Goal: Transaction & Acquisition: Purchase product/service

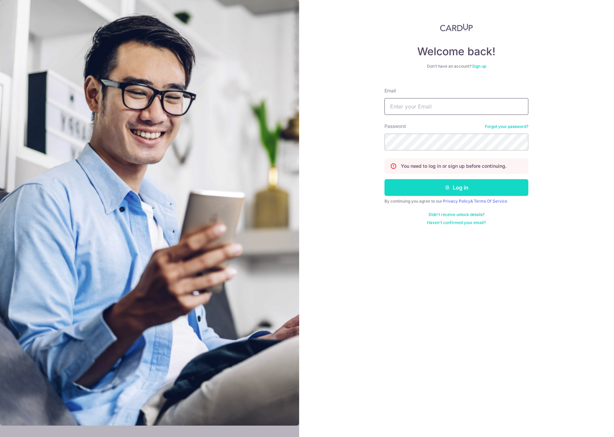
type input "zdjr81@yahoo.com"
click at [455, 186] on button "Log in" at bounding box center [456, 187] width 144 height 17
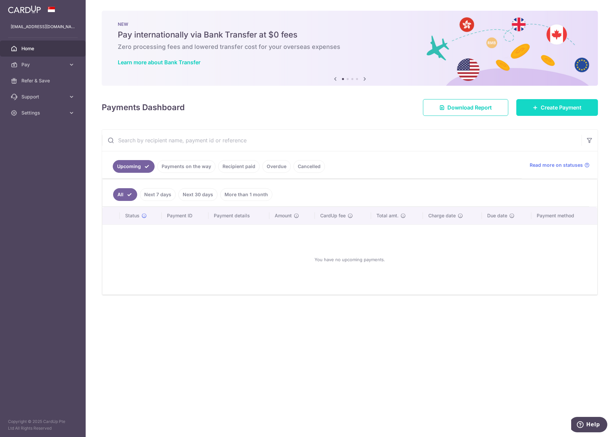
click at [548, 104] on span "Create Payment" at bounding box center [561, 107] width 41 height 8
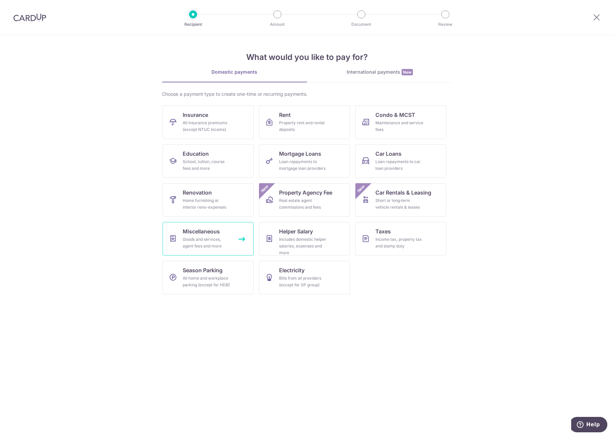
click at [205, 234] on span "Miscellaneous" at bounding box center [201, 231] width 37 height 8
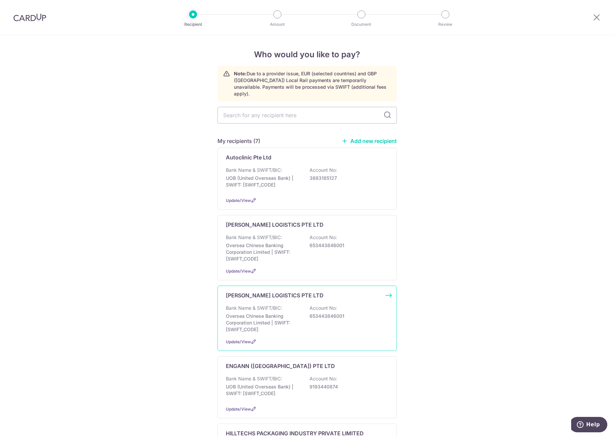
scroll to position [67, 0]
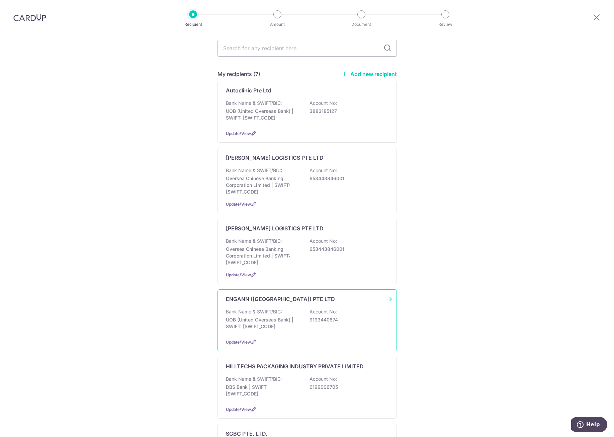
click at [260, 295] on p "ENGANN (SINGAPORE) PTE LTD" at bounding box center [280, 299] width 109 height 8
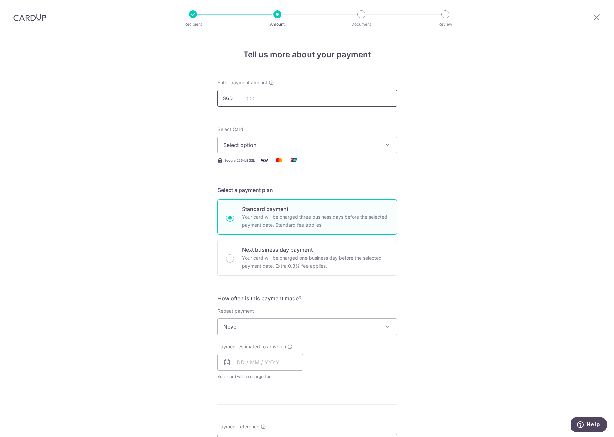
drag, startPoint x: 265, startPoint y: 104, endPoint x: 257, endPoint y: 102, distance: 7.9
click at [265, 104] on input "text" at bounding box center [306, 98] width 179 height 17
type input "644.00"
drag, startPoint x: 169, startPoint y: 284, endPoint x: 219, endPoint y: 305, distance: 53.4
click at [170, 284] on div "Tell us more about your payment Enter payment amount SGD 644.00 644.00 Select C…" at bounding box center [307, 337] width 614 height 605
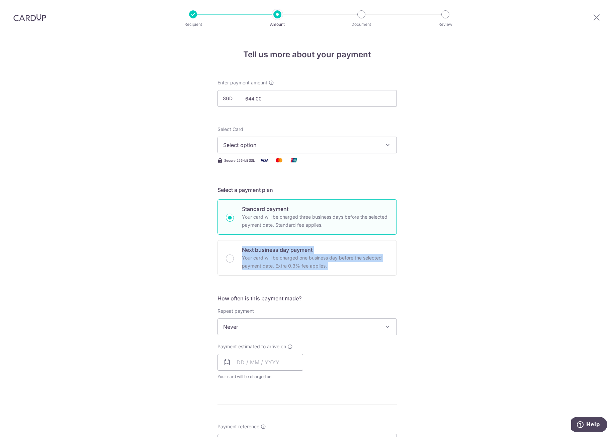
click at [249, 145] on span "Select option" at bounding box center [301, 145] width 156 height 8
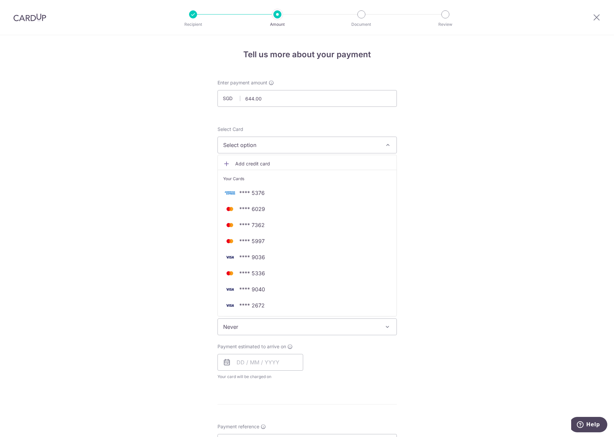
click at [256, 193] on span "**** 5376" at bounding box center [251, 193] width 25 height 8
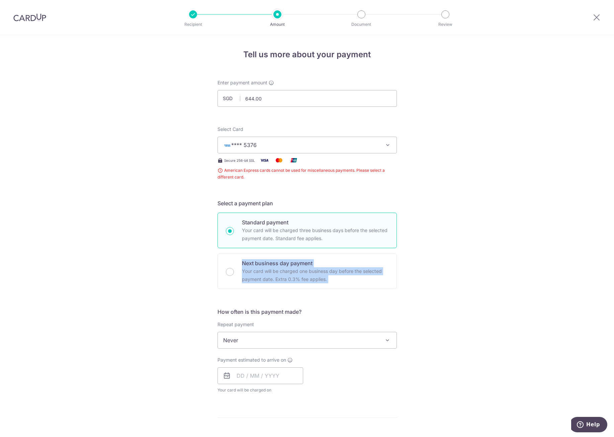
click at [297, 150] on button "**** 5376" at bounding box center [306, 145] width 179 height 17
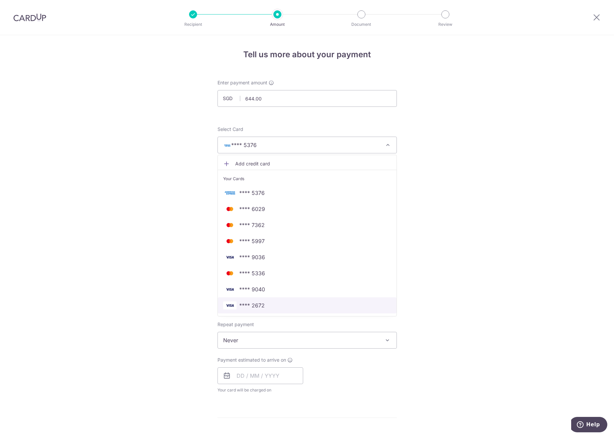
click at [258, 304] on span "**** 2672" at bounding box center [251, 305] width 25 height 8
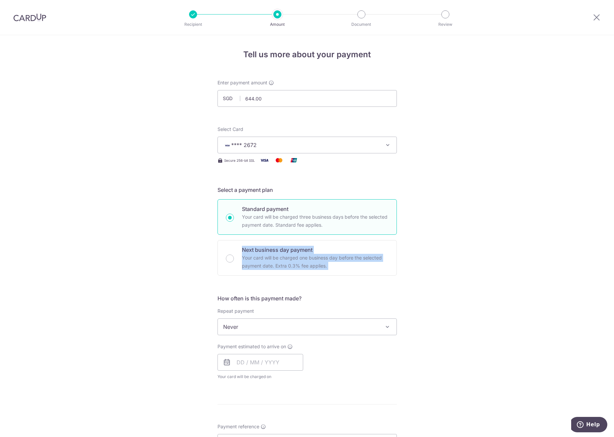
click at [187, 250] on div "Tell us more about your payment Enter payment amount SGD 644.00 644.00 Select C…" at bounding box center [307, 337] width 614 height 605
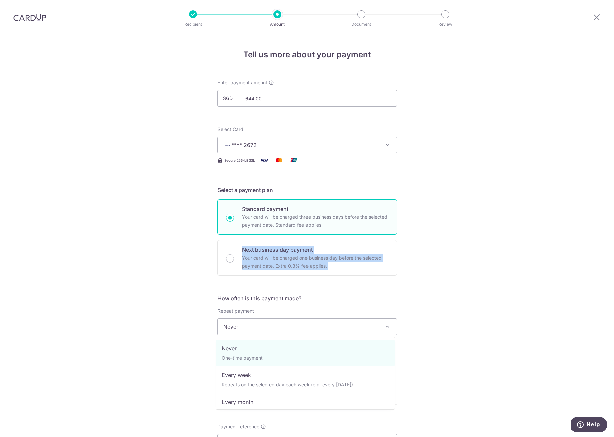
click at [250, 331] on span "Never" at bounding box center [307, 327] width 179 height 16
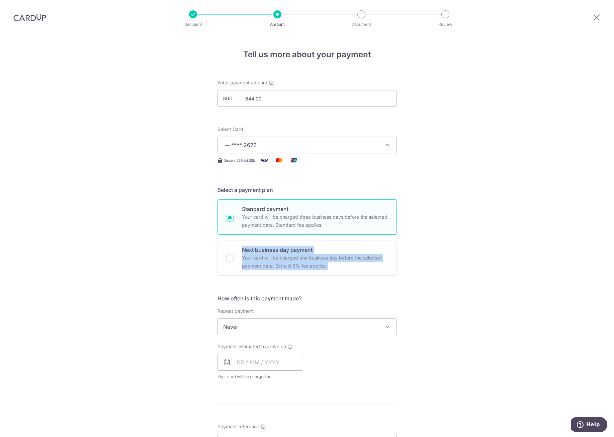
click at [250, 331] on span "Never" at bounding box center [307, 327] width 179 height 16
click at [239, 360] on input "text" at bounding box center [260, 362] width 86 height 17
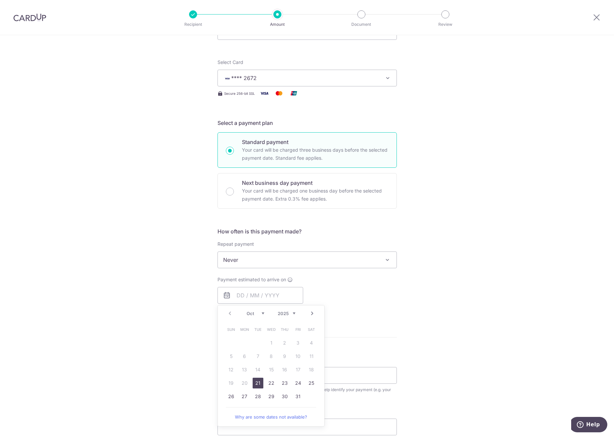
click at [257, 384] on link "21" at bounding box center [258, 382] width 11 height 11
type input "[DATE]"
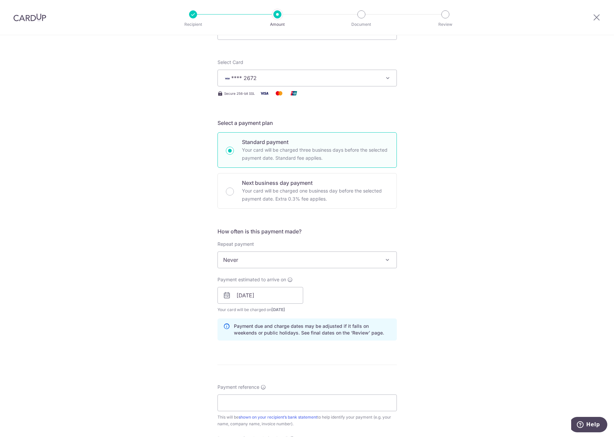
click at [149, 331] on div "Tell us more about your payment Enter payment amount SGD 644.00 644.00 Select C…" at bounding box center [307, 284] width 614 height 633
click at [241, 295] on input "[DATE]" at bounding box center [260, 295] width 86 height 17
click at [473, 297] on div "Tell us more about your payment Enter payment amount SGD 644.00 644.00 Select C…" at bounding box center [307, 284] width 614 height 633
click at [265, 398] on input "Payment reference" at bounding box center [306, 402] width 179 height 17
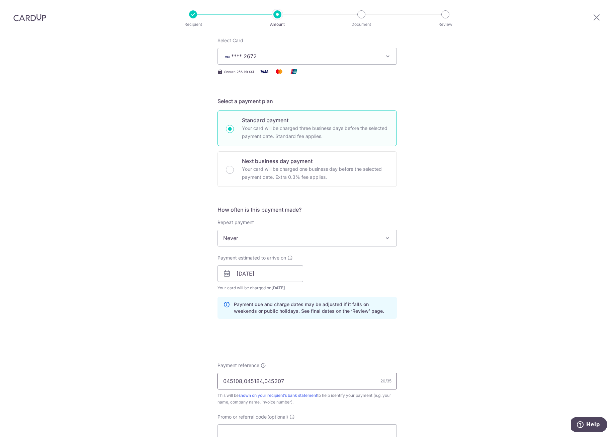
scroll to position [134, 0]
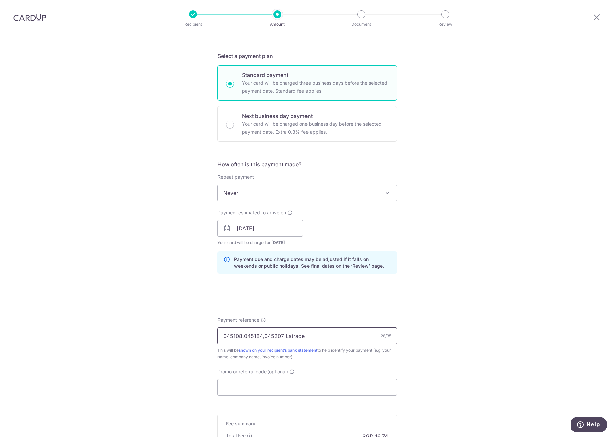
type input "045108,045184,045207 Latrade"
click at [135, 294] on div "Tell us more about your payment Enter payment amount SGD 644.00 644.00 Select C…" at bounding box center [307, 217] width 614 height 633
click at [232, 388] on input "Promo or referral code (optional)" at bounding box center [306, 387] width 179 height 17
paste input "OCBC90NV"
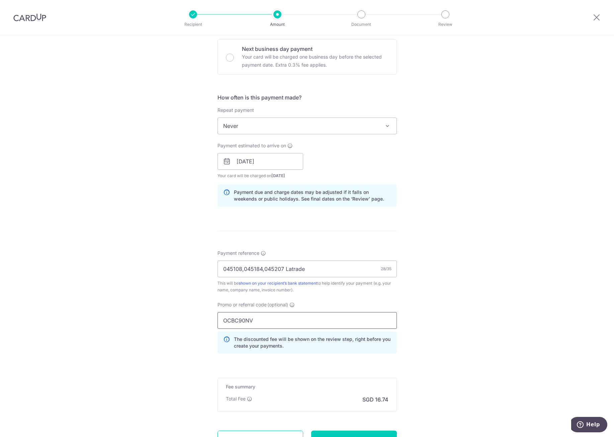
scroll to position [261, 0]
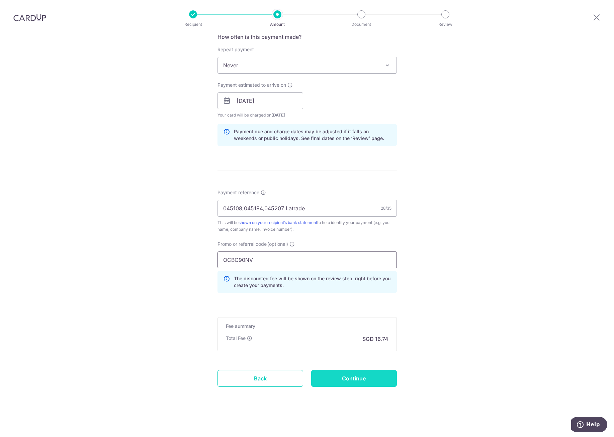
type input "OCBC90NV"
click at [357, 382] on input "Continue" at bounding box center [354, 378] width 86 height 17
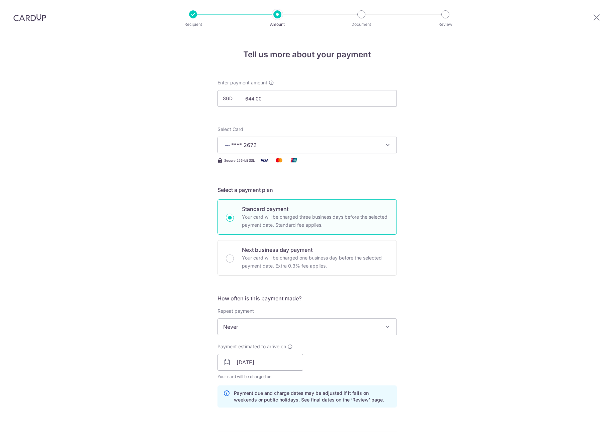
scroll to position [271, 0]
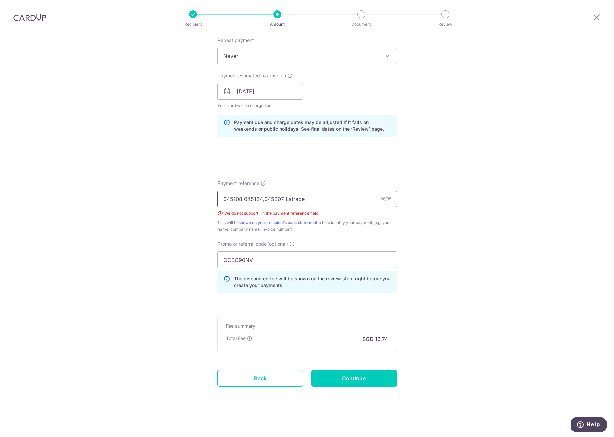
click at [241, 201] on input "045108,045184,045207 Latrade" at bounding box center [306, 198] width 179 height 17
click at [261, 199] on input "045108 045184,045207 Latrade" at bounding box center [306, 198] width 179 height 17
click at [365, 378] on input "Continue" at bounding box center [354, 378] width 86 height 17
click at [243, 200] on input "045108 045184 045207 Latrade" at bounding box center [306, 198] width 179 height 17
click at [261, 198] on input "045108045184 045207 Latrade" at bounding box center [306, 198] width 179 height 17
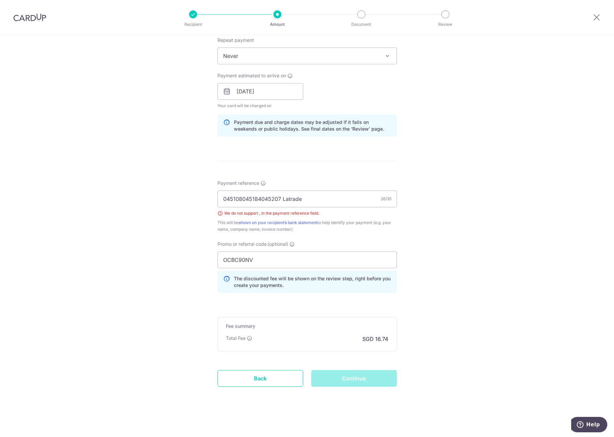
click at [343, 376] on div "Continue" at bounding box center [354, 378] width 94 height 17
click at [338, 254] on input "OCBC90NV" at bounding box center [306, 259] width 179 height 17
click at [279, 201] on input "045108045184045207 Latrade" at bounding box center [306, 198] width 179 height 17
click at [280, 200] on input "045108045184045207 Latrade" at bounding box center [306, 198] width 179 height 17
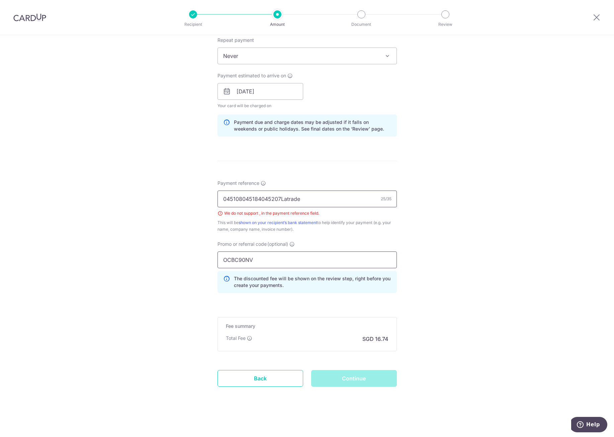
type input "045108045184045207Latrade"
click at [344, 265] on input "OCBC90NV" at bounding box center [306, 259] width 179 height 17
click at [341, 377] on div "Continue" at bounding box center [354, 378] width 94 height 17
click at [320, 197] on input "045108045184045207Latrade" at bounding box center [306, 198] width 179 height 17
drag, startPoint x: 318, startPoint y: 195, endPoint x: 177, endPoint y: 187, distance: 141.1
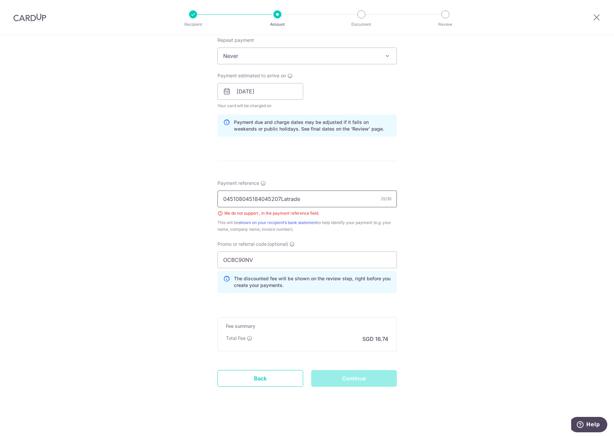
click at [177, 187] on div "Tell us more about your payment Enter payment amount SGD 644.00 644.00 Select C…" at bounding box center [307, 100] width 614 height 672
click at [158, 233] on div "Tell us more about your payment Enter payment amount SGD 644.00 644.00 Select C…" at bounding box center [307, 100] width 614 height 672
click at [253, 204] on input "Payment reference" at bounding box center [306, 198] width 179 height 17
type input "sdf"
click at [402, 305] on div "Tell us more about your payment Enter payment amount SGD 644.00 644.00 Select C…" at bounding box center [307, 100] width 614 height 672
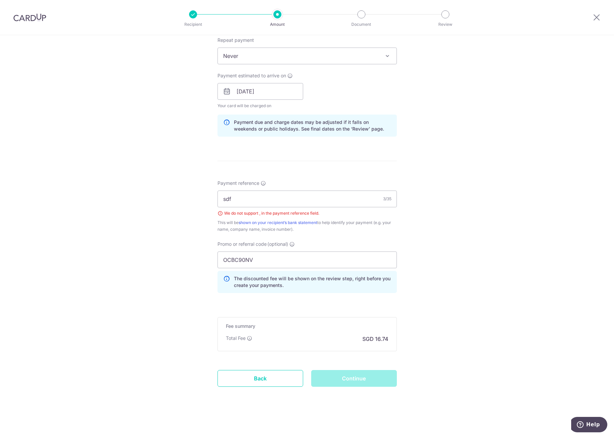
click at [365, 367] on form "Enter payment amount SGD 644.00 644.00 Select Card **** 2672 Add credit card Yo…" at bounding box center [306, 107] width 179 height 597
click at [363, 375] on div "Continue" at bounding box center [354, 378] width 94 height 17
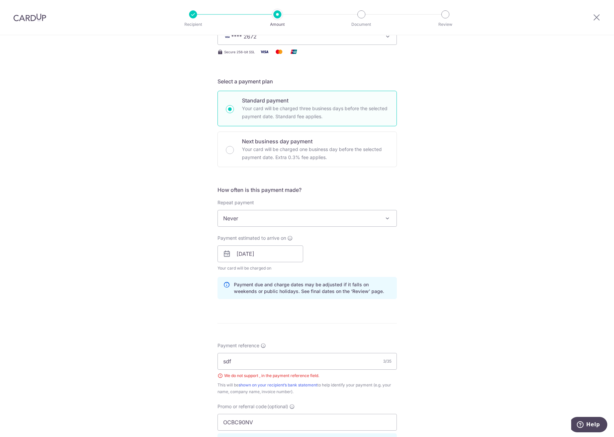
scroll to position [36, 0]
